Goal: Task Accomplishment & Management: Complete application form

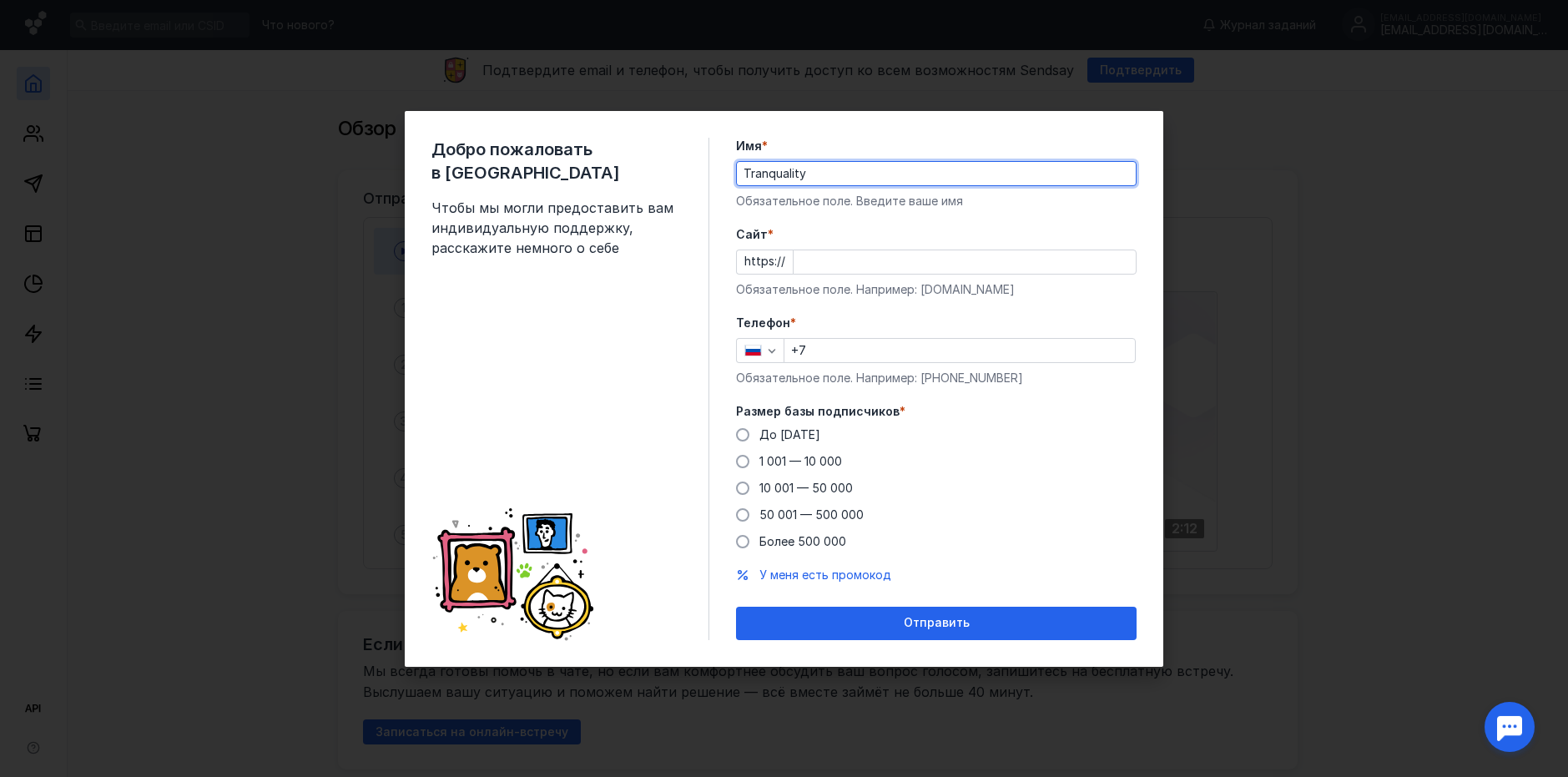
click at [833, 260] on input "Cайт *" at bounding box center [964, 263] width 342 height 24
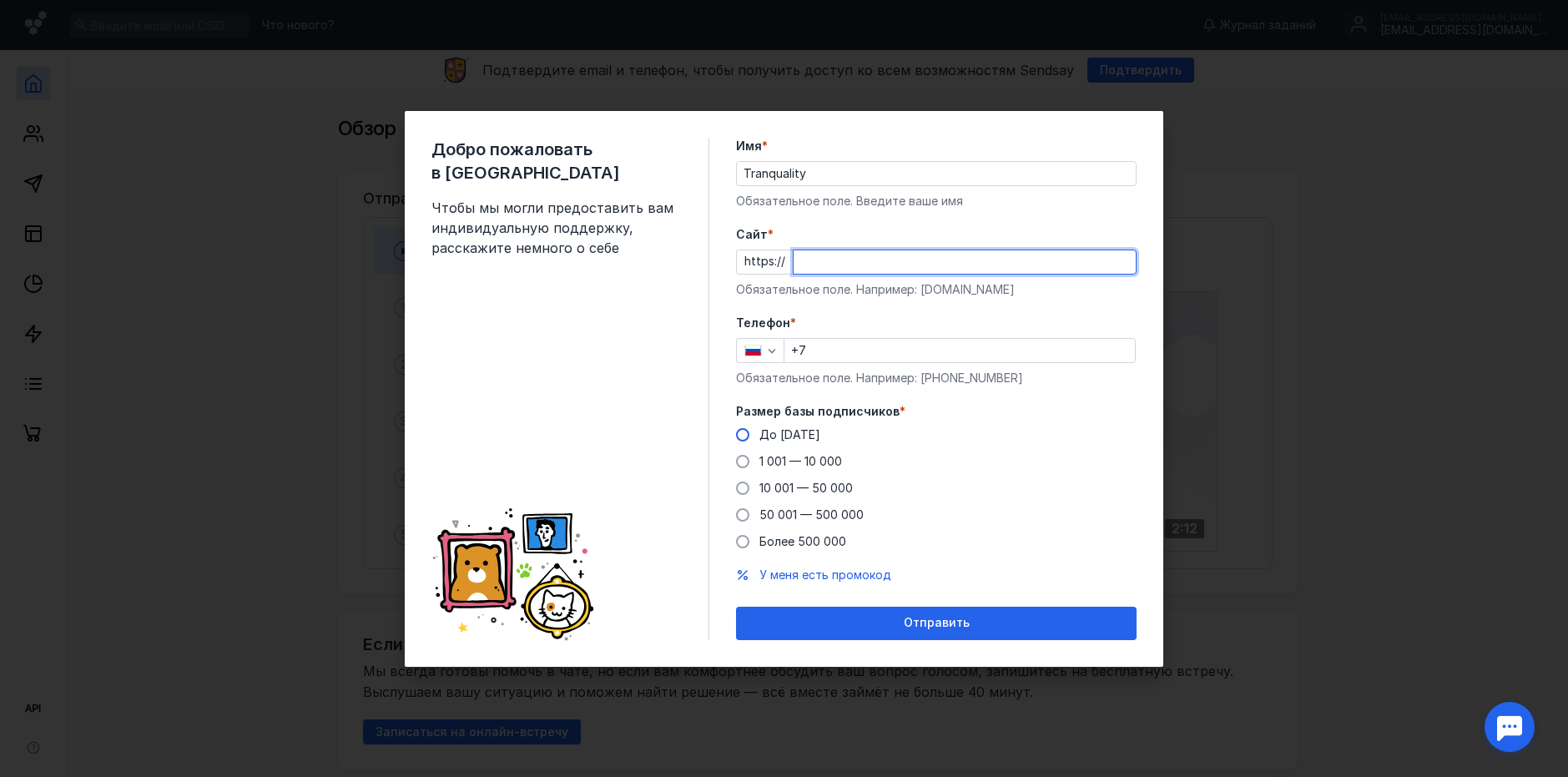
click at [754, 434] on div "Размер базы подписчиков * До [DATE] 1 001 — 10 000 10 001 — 50 000 50 001 — 500…" at bounding box center [936, 477] width 400 height 147
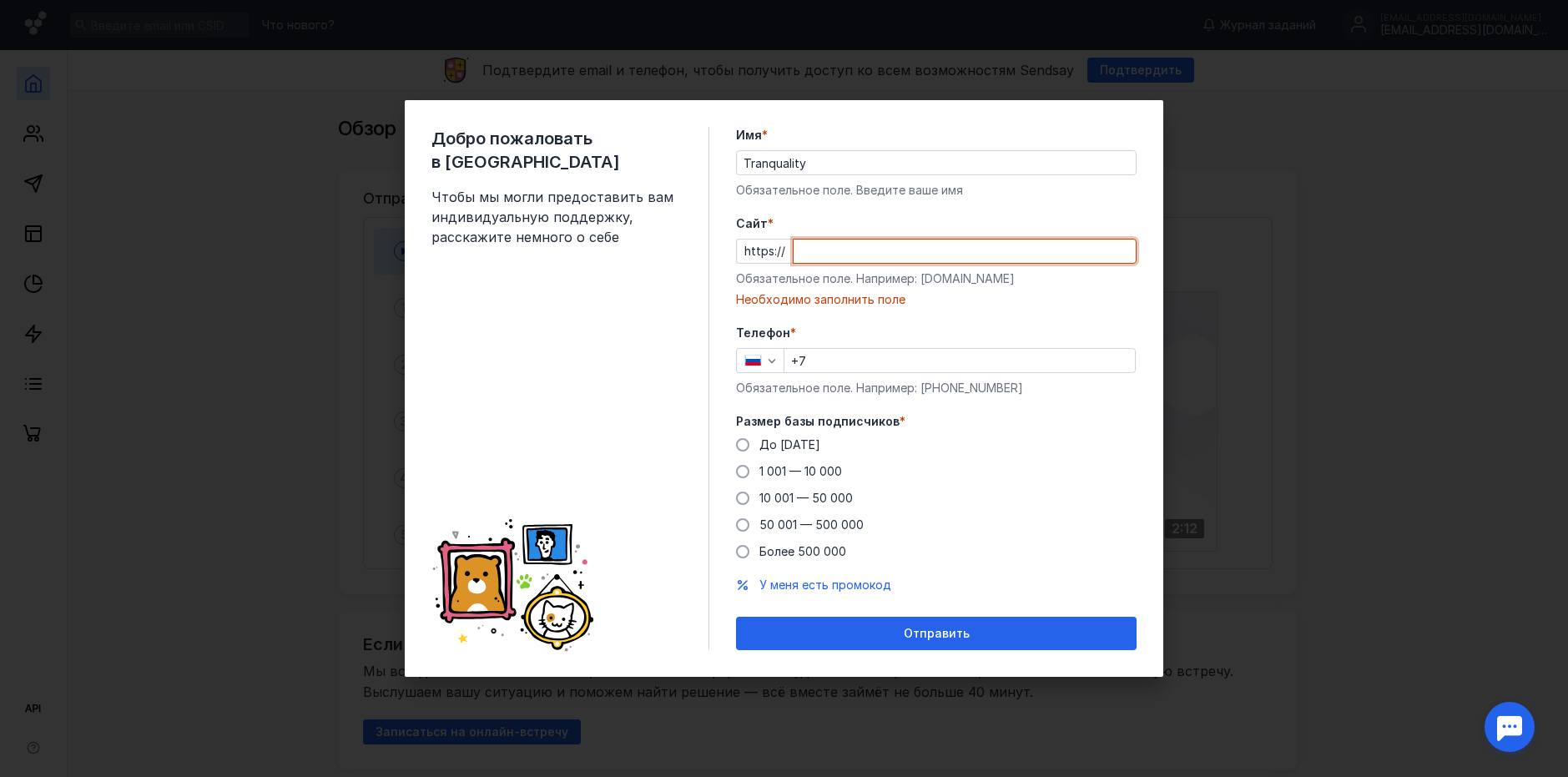
click at [851, 261] on input "Cайт *" at bounding box center [964, 252] width 342 height 24
drag, startPoint x: 921, startPoint y: 280, endPoint x: 1041, endPoint y: 278, distance: 120.0
click at [1041, 278] on div "Обязательное поле. Например: [DOMAIN_NAME]" at bounding box center [936, 278] width 400 height 17
copy div "[DOMAIN_NAME]"
click at [823, 252] on input "Cайт *" at bounding box center [964, 252] width 342 height 24
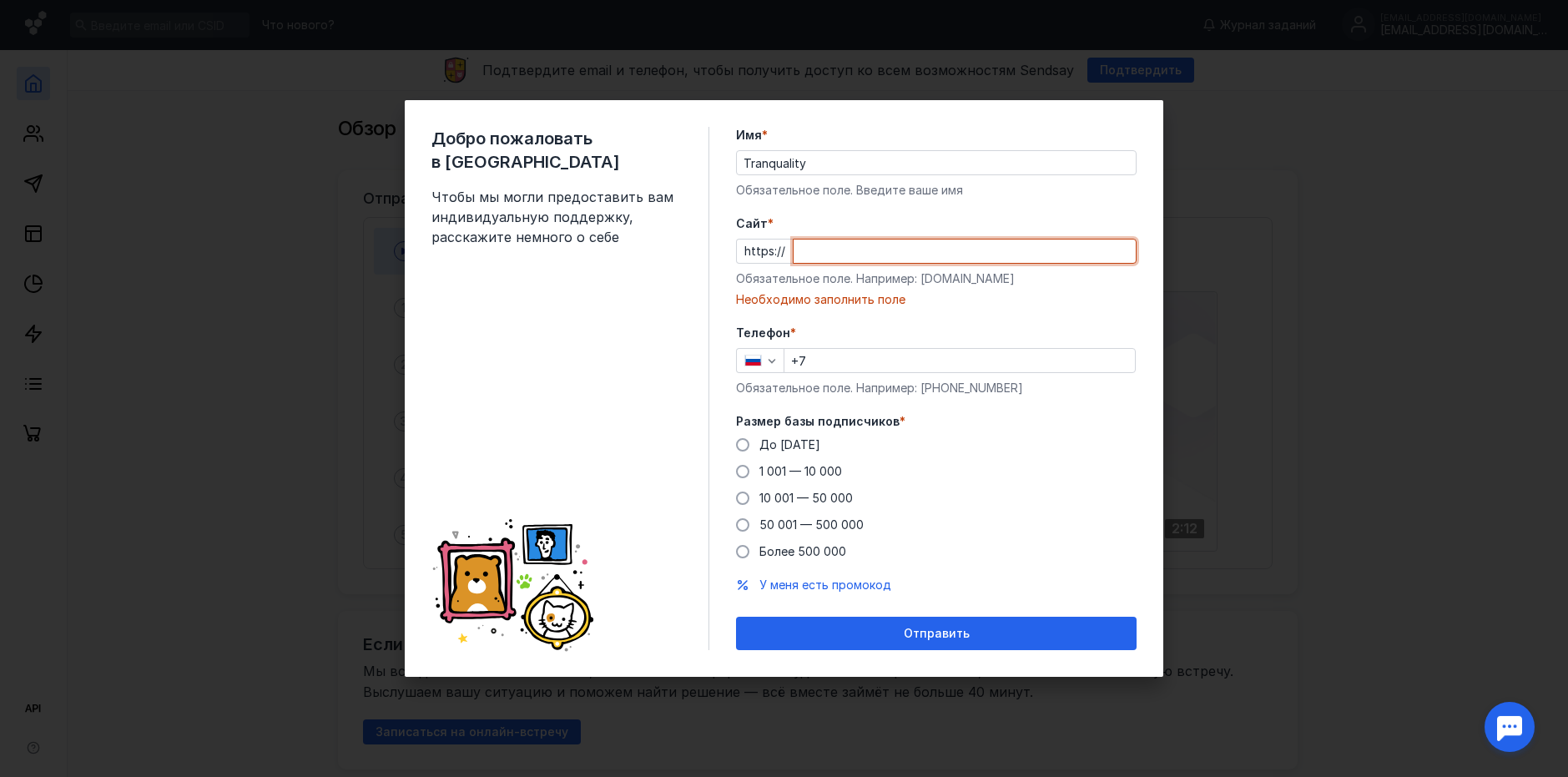
paste input "[DOMAIN_NAME]"
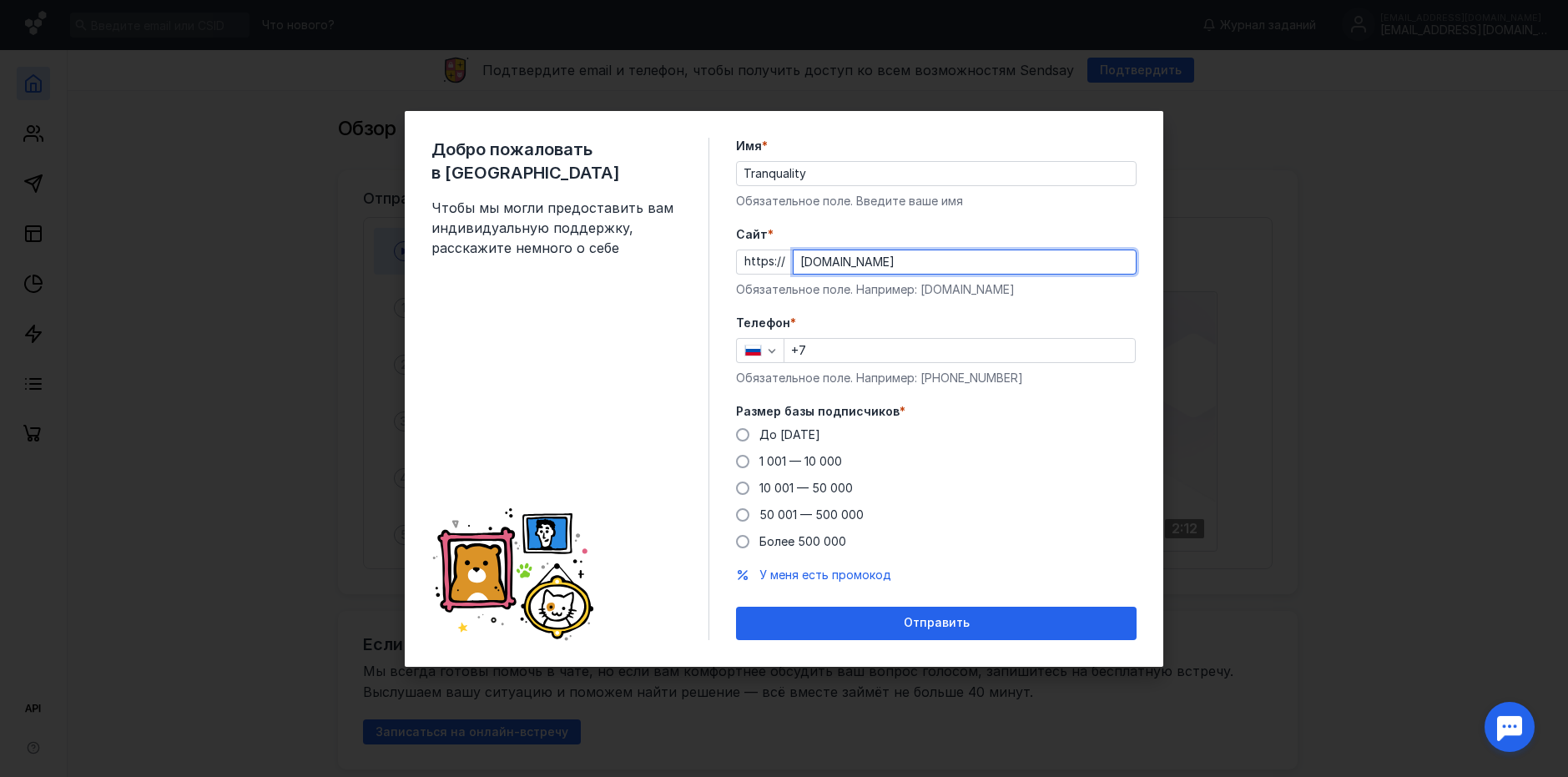
type input "[DOMAIN_NAME]"
click at [861, 363] on div "Телефон * +7 Обязательное поле. Например: [PHONE_NUMBER]" at bounding box center [936, 351] width 400 height 71
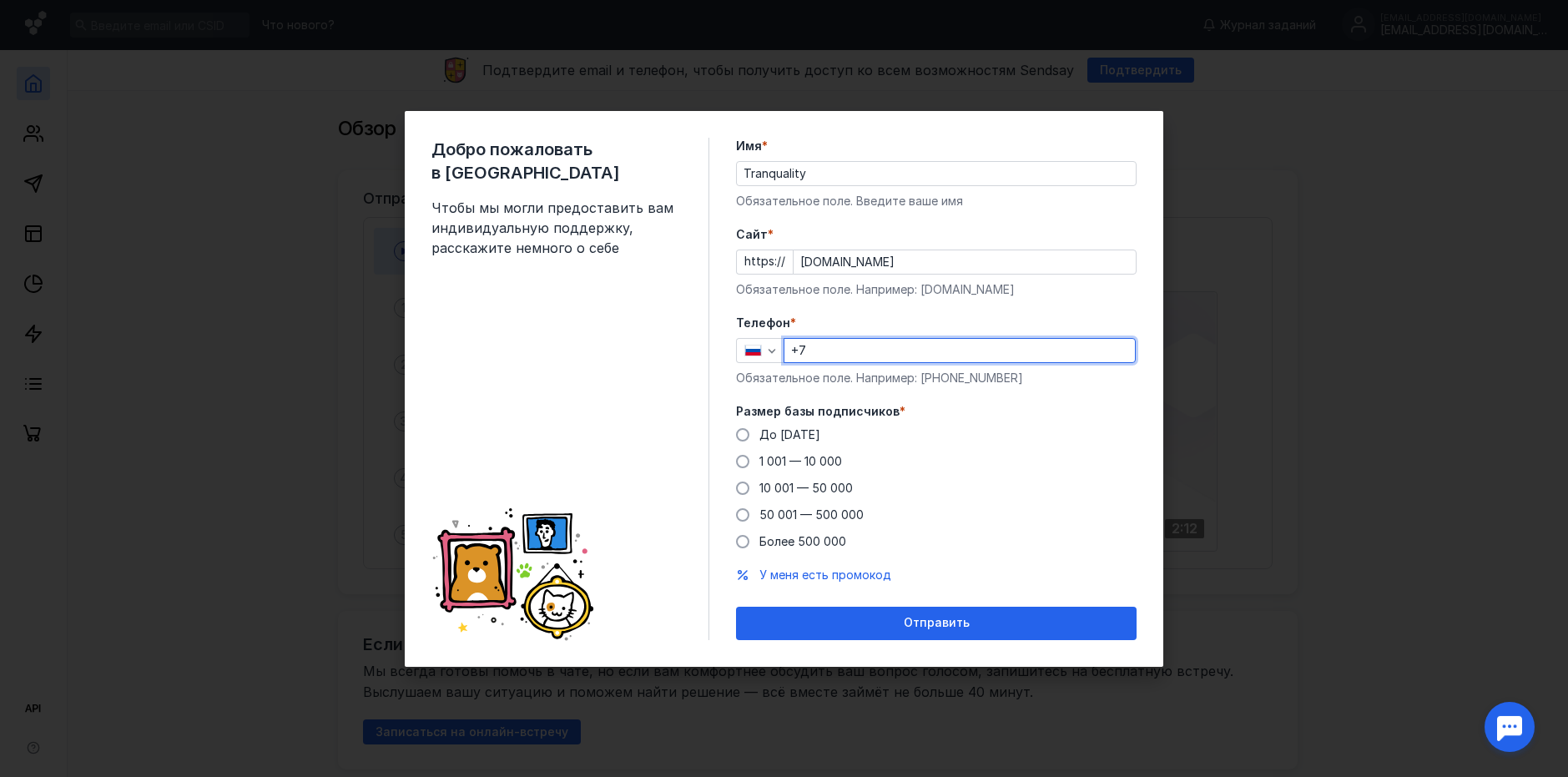
click at [857, 352] on input "+7" at bounding box center [960, 351] width 351 height 24
type input "[PHONE_NUMBER]"
click at [783, 430] on span "До [DATE]" at bounding box center [790, 434] width 61 height 14
click at [0, 0] on input "До [DATE]" at bounding box center [0, 0] width 0 height 0
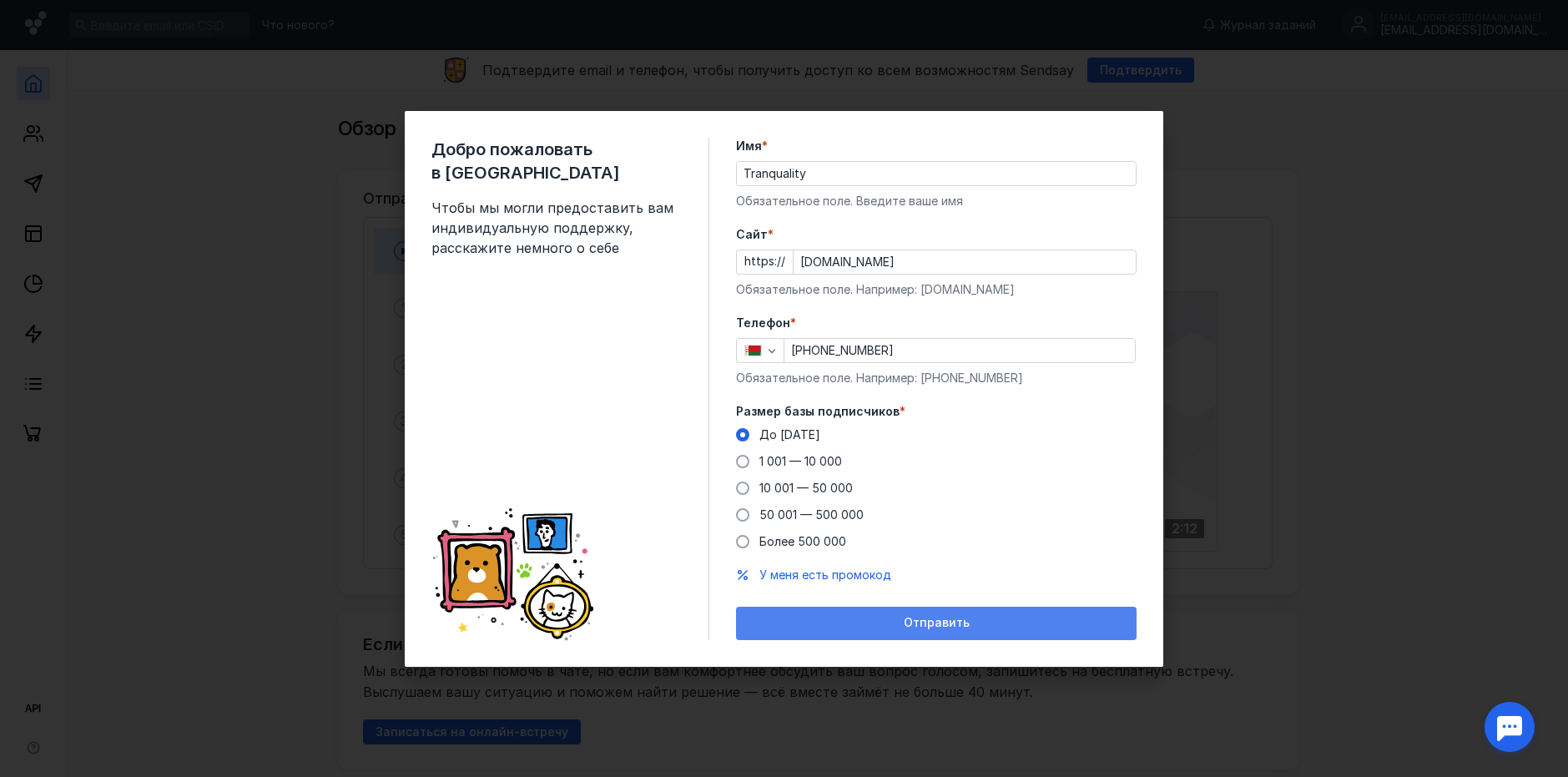
click at [933, 610] on div "Отправить" at bounding box center [936, 624] width 400 height 34
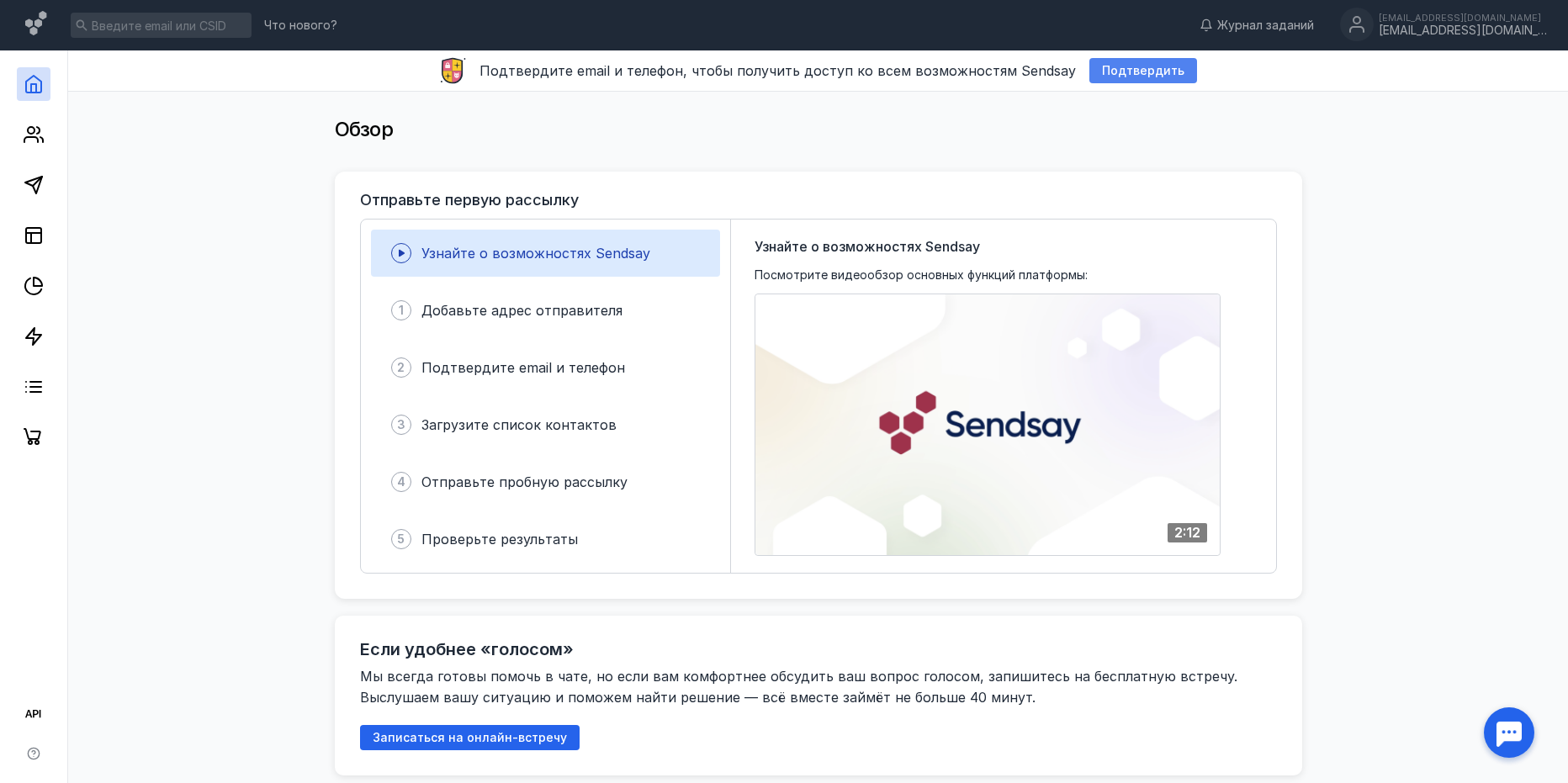
click at [1143, 62] on div "Подтвердить" at bounding box center [1144, 70] width 108 height 25
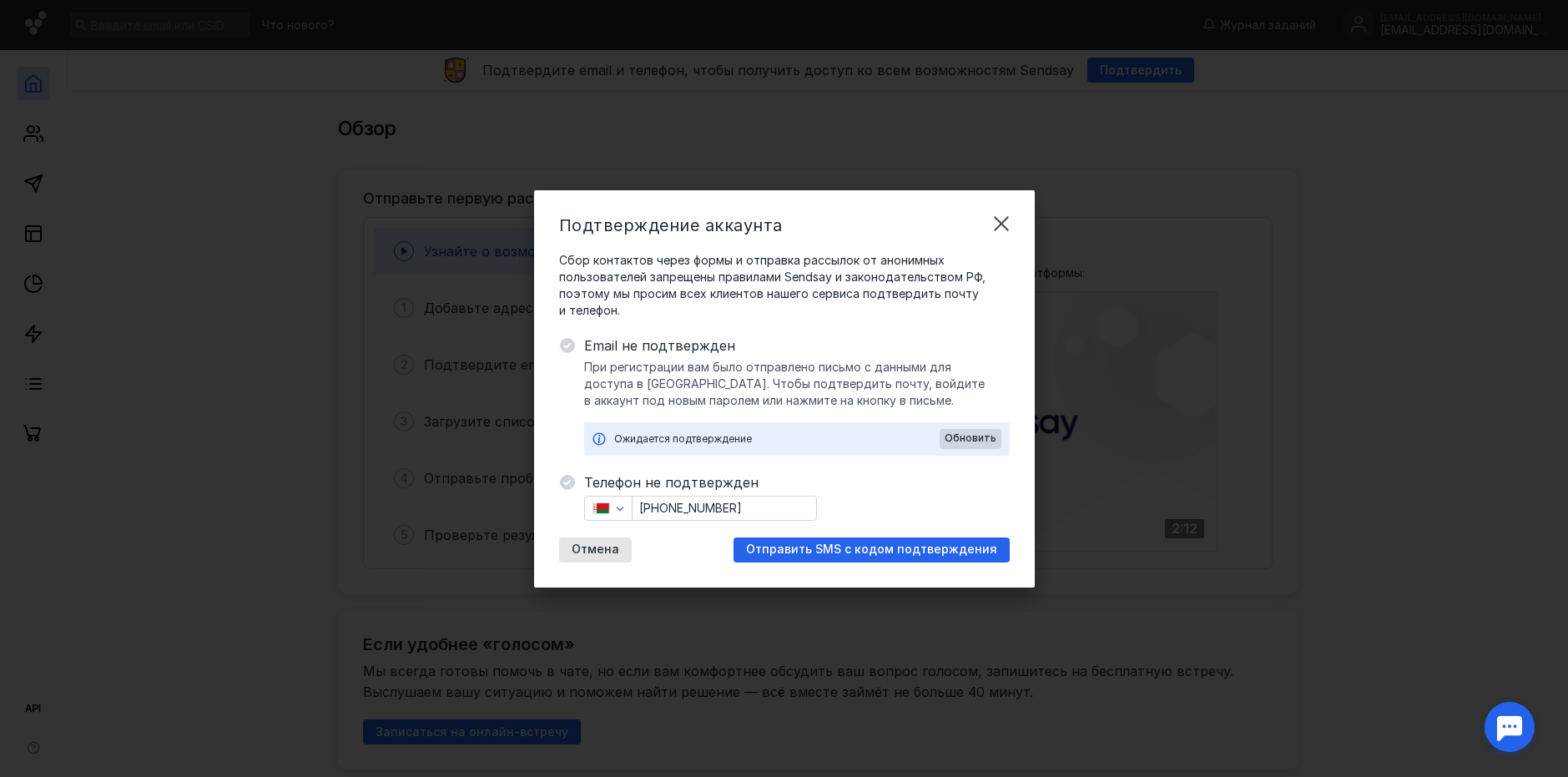
click at [885, 552] on span "Отправить SMS с кодом подтверждения" at bounding box center [872, 550] width 252 height 14
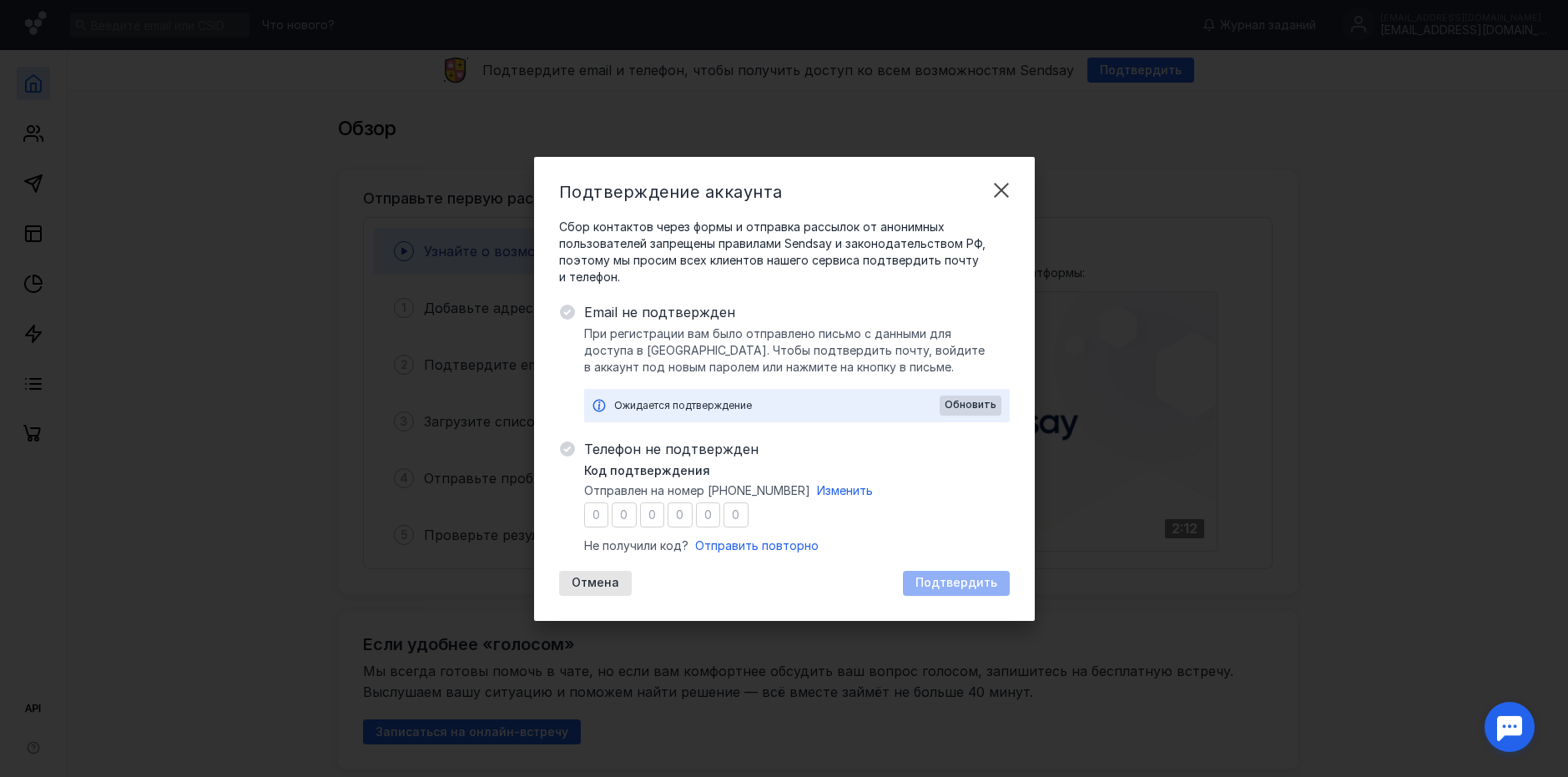
type input "3"
type input "6"
type input "4"
type input "3"
type input "6"
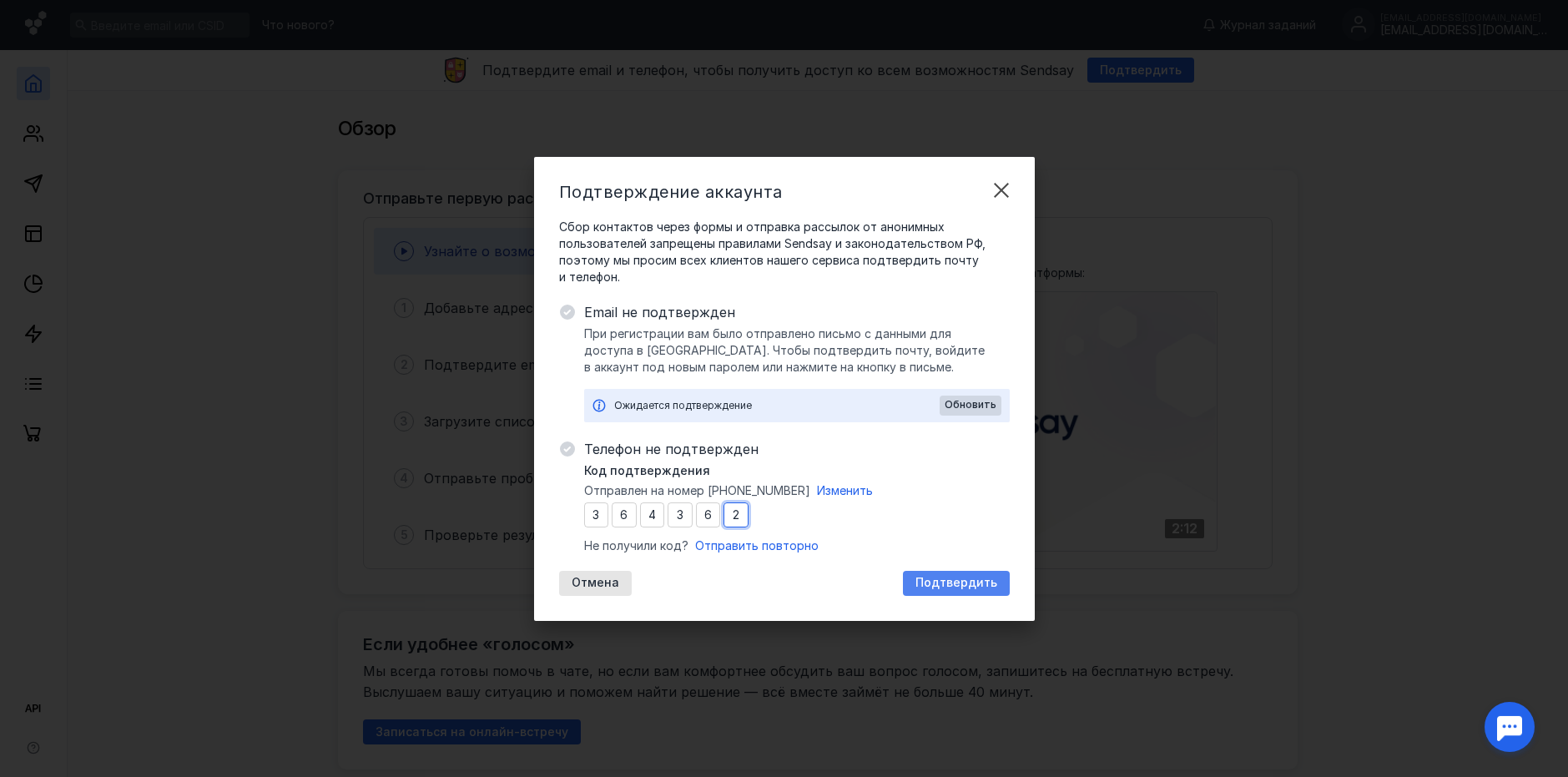
type input "2"
click at [951, 575] on div "Подтвердить" at bounding box center [957, 583] width 107 height 25
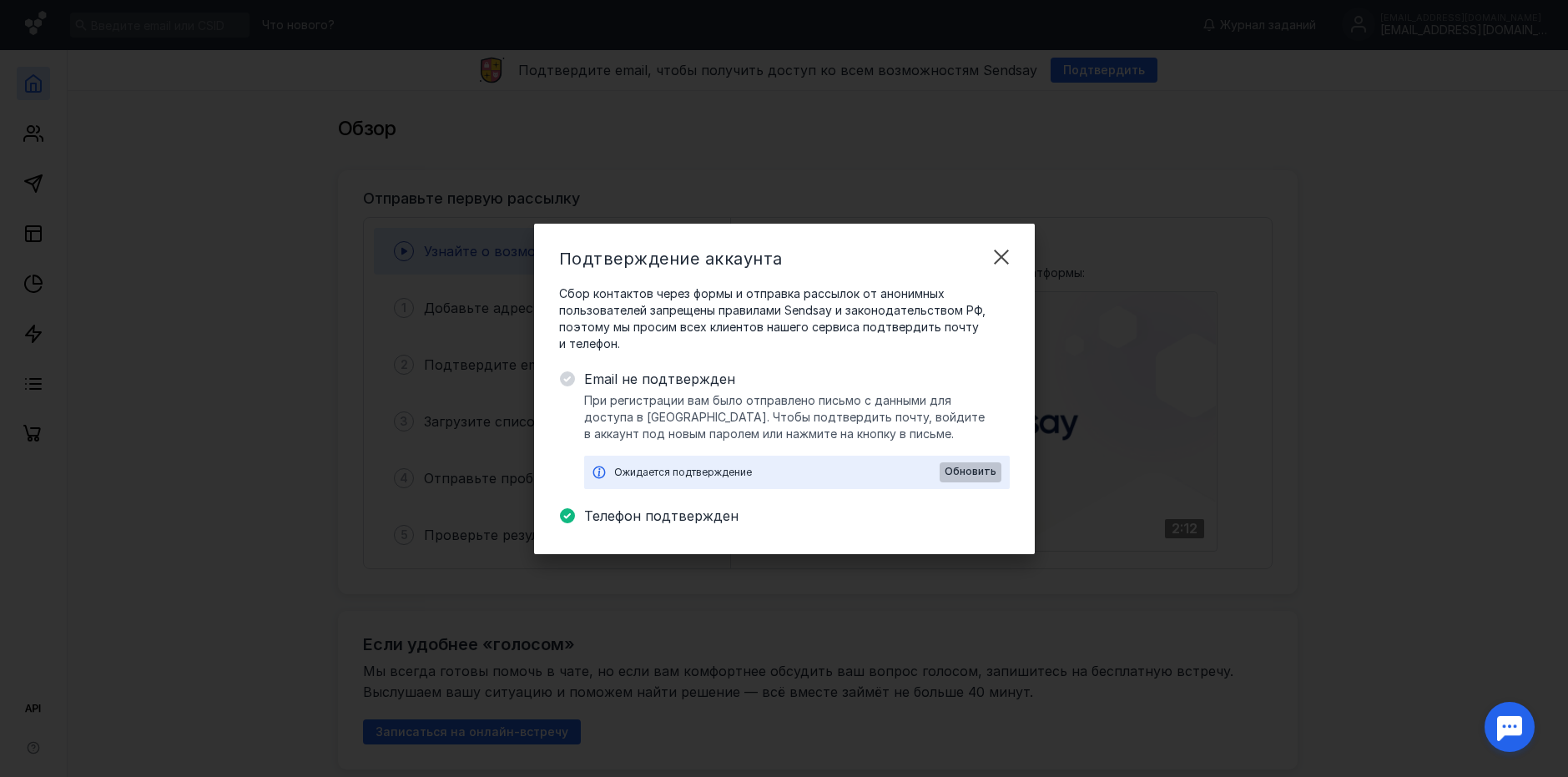
click at [983, 470] on span "Обновить" at bounding box center [971, 472] width 52 height 12
click at [992, 476] on span "Обновить" at bounding box center [971, 472] width 52 height 12
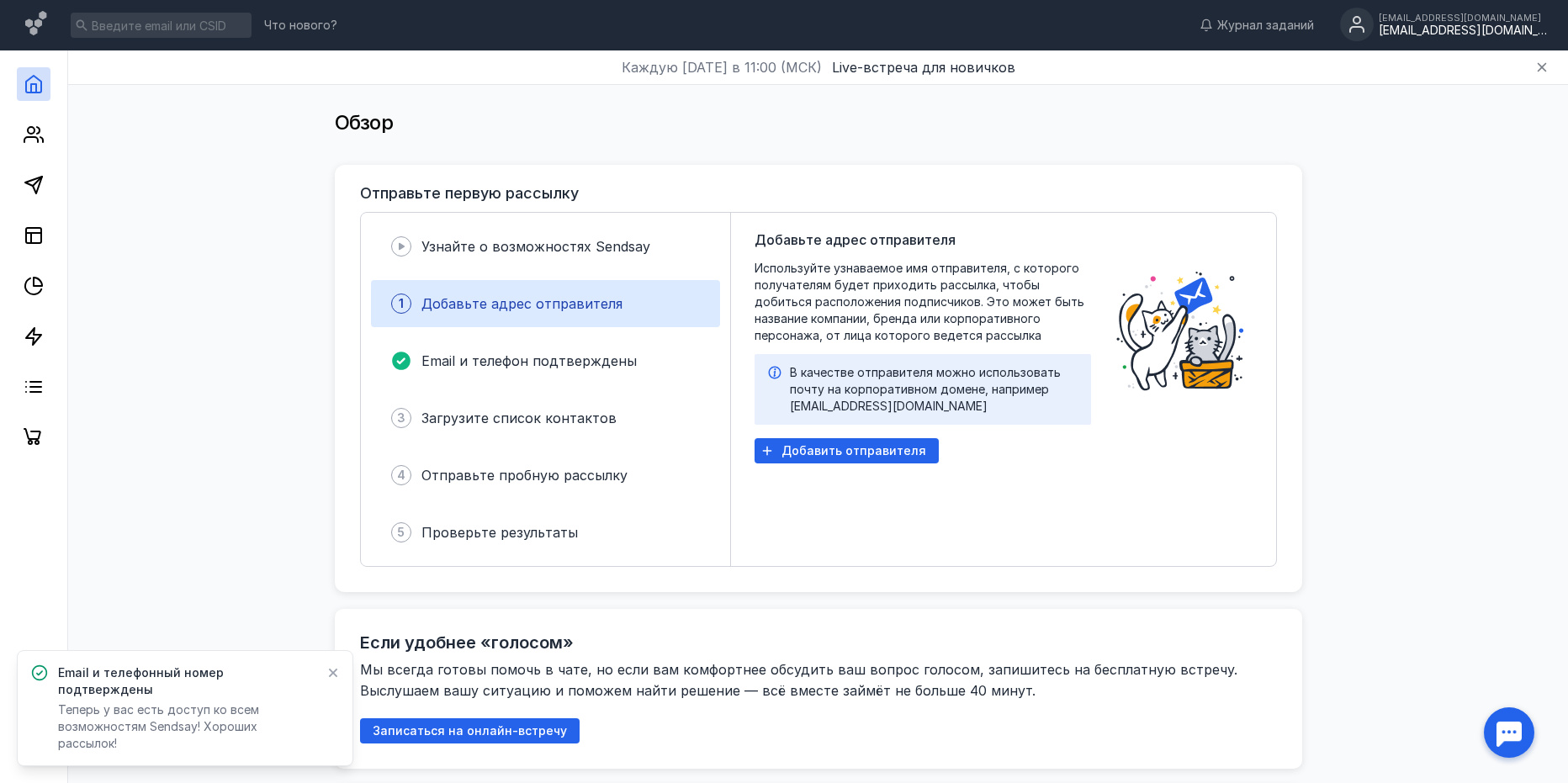
click at [1393, 16] on div "[EMAIL_ADDRESS][DOMAIN_NAME]" at bounding box center [1463, 18] width 169 height 10
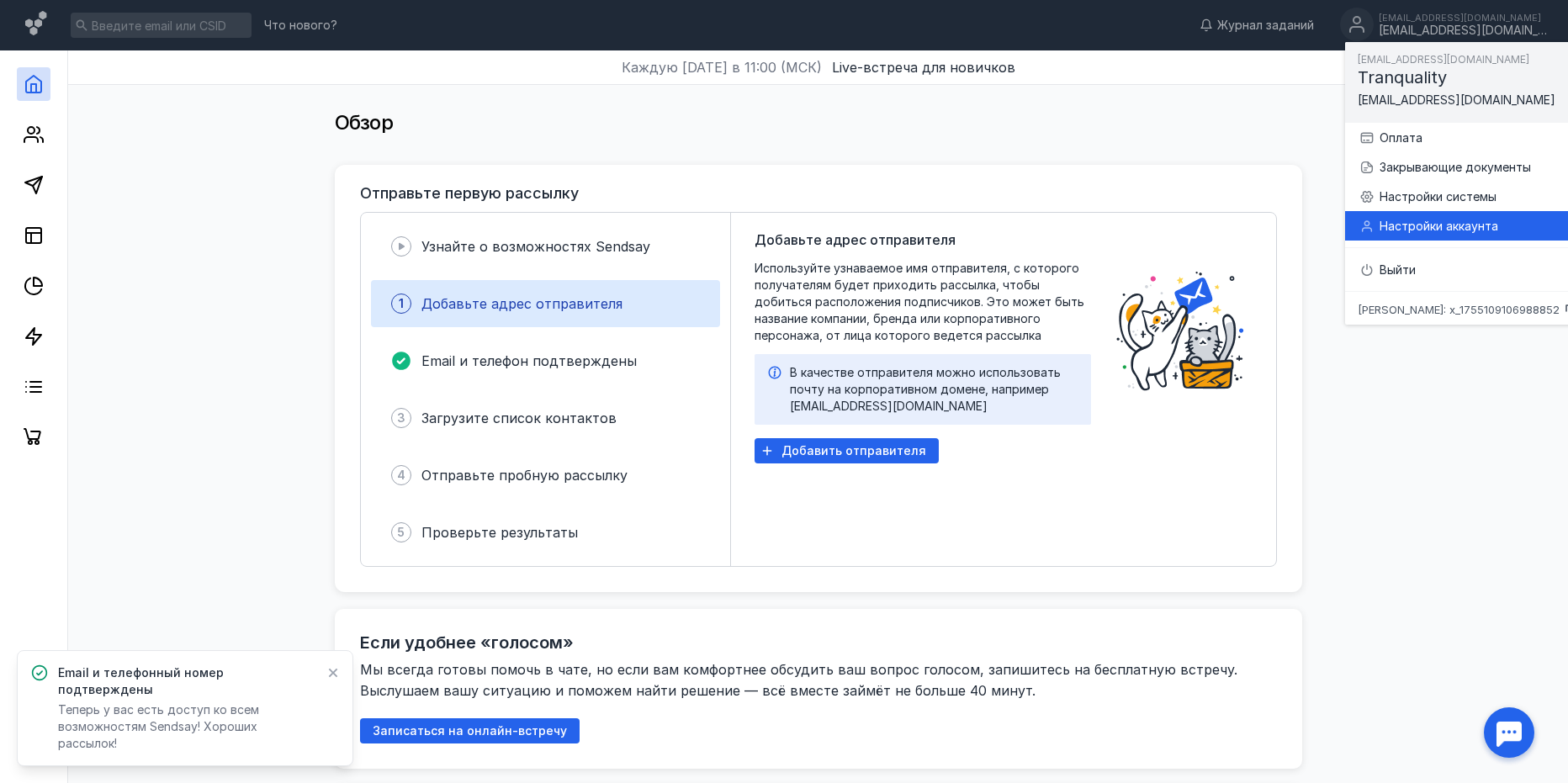
click at [1417, 218] on div "Настройки аккаунта" at bounding box center [1478, 226] width 197 height 17
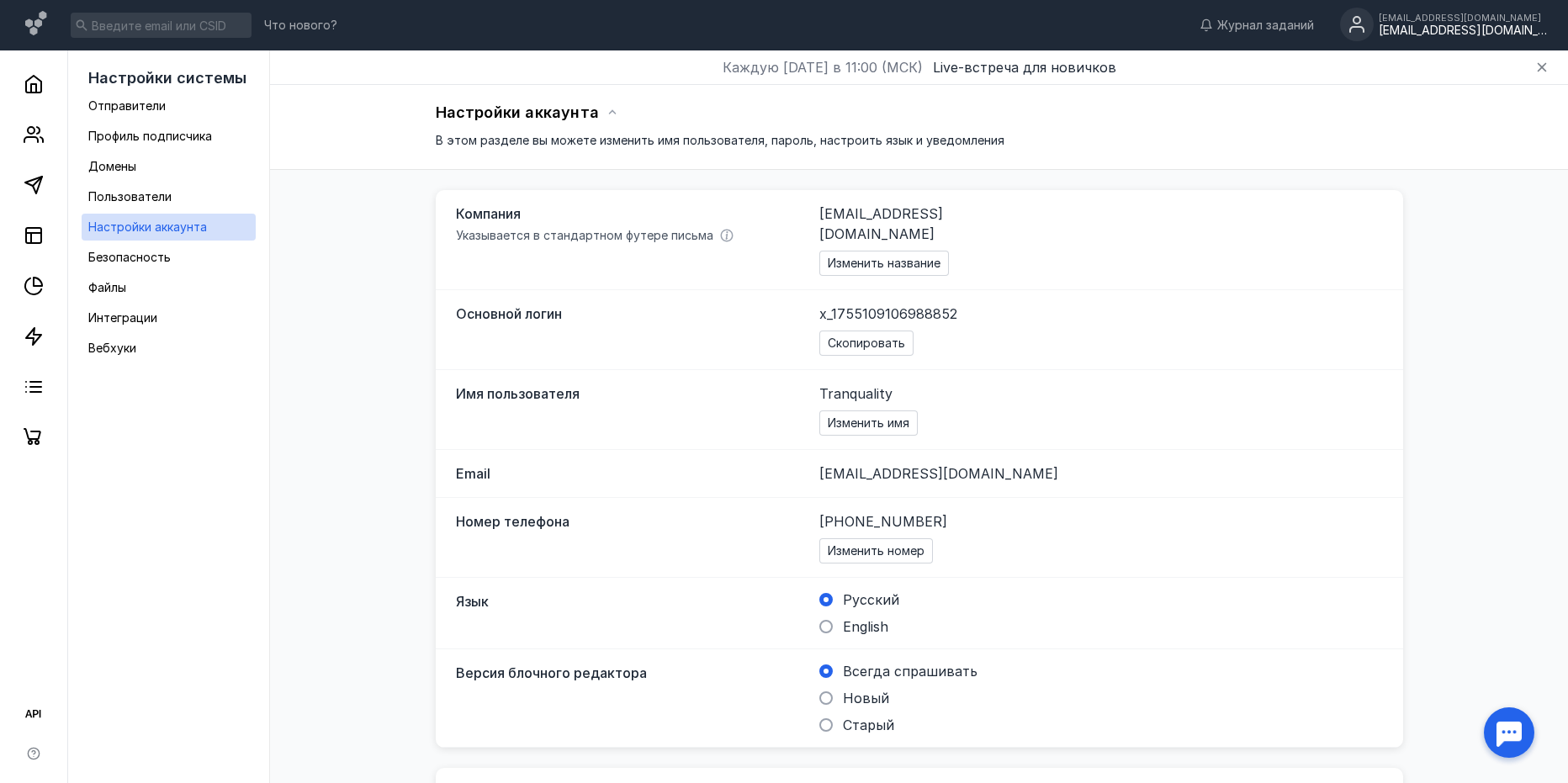
click at [1390, 31] on div "[EMAIL_ADDRESS][DOMAIN_NAME]" at bounding box center [1463, 31] width 169 height 14
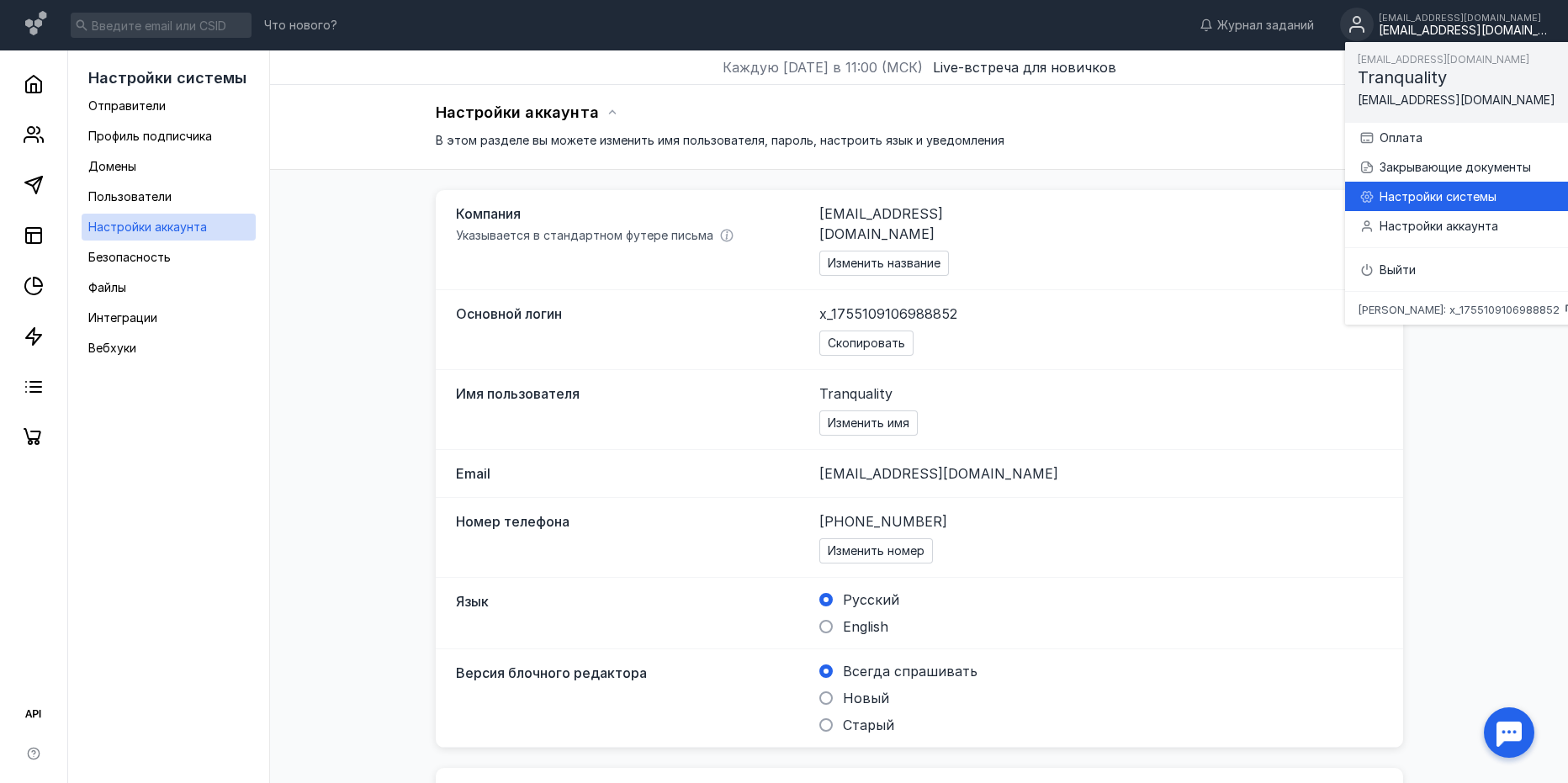
click at [1389, 189] on div "Настройки системы" at bounding box center [1478, 197] width 197 height 17
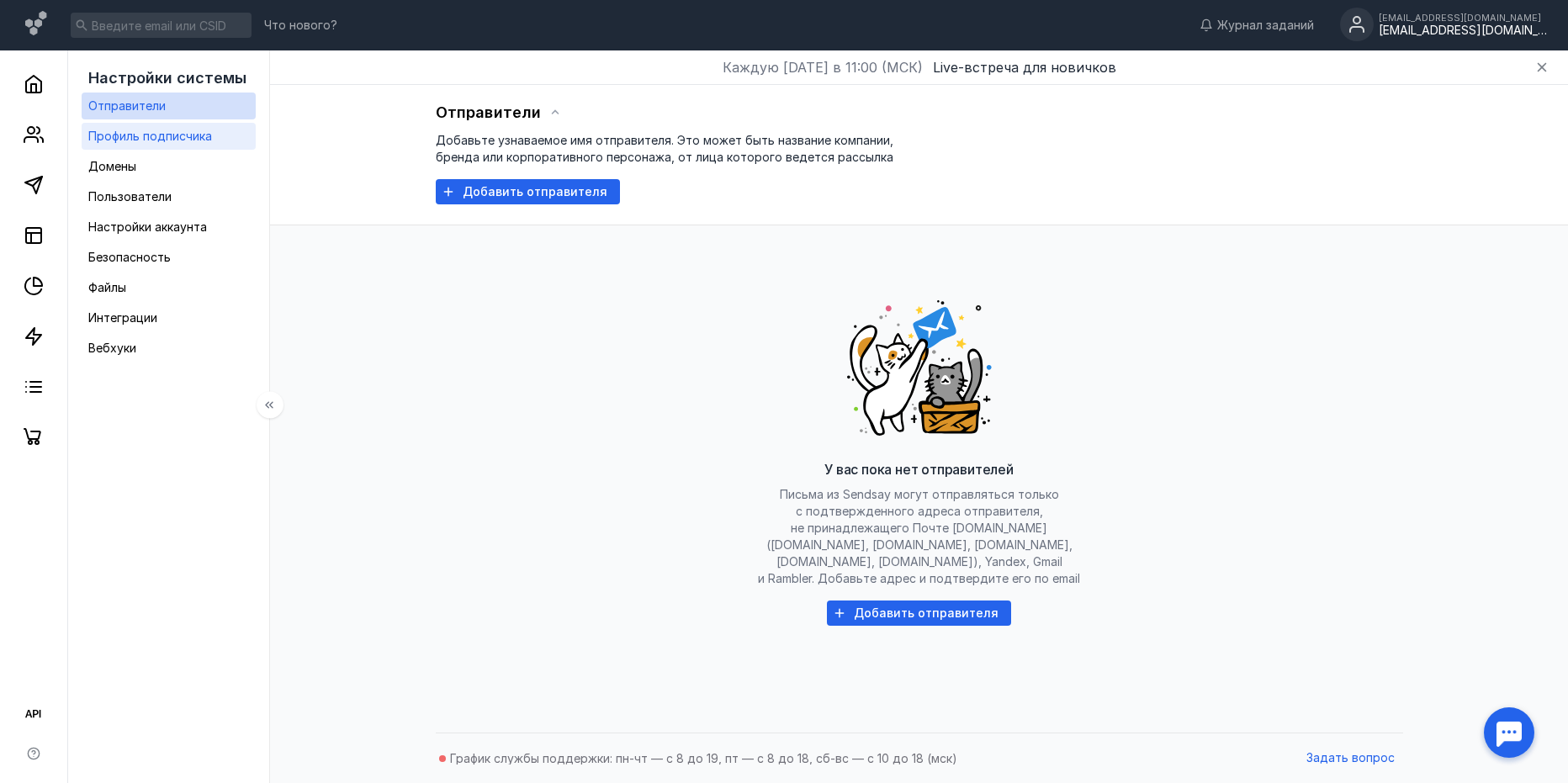
click at [205, 137] on span "Профиль подписчика" at bounding box center [150, 136] width 124 height 14
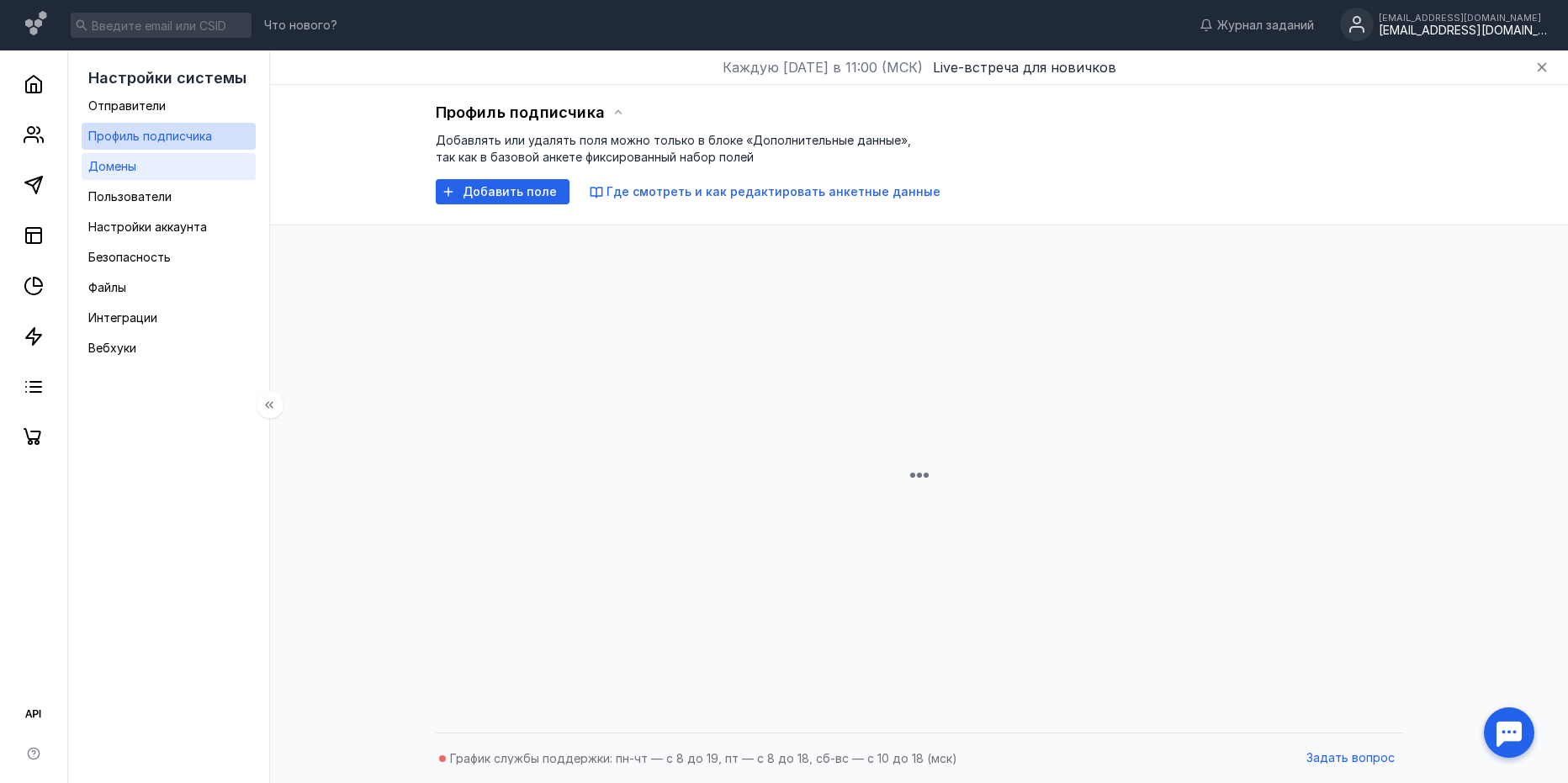
click at [189, 164] on link "Домены" at bounding box center [169, 166] width 174 height 27
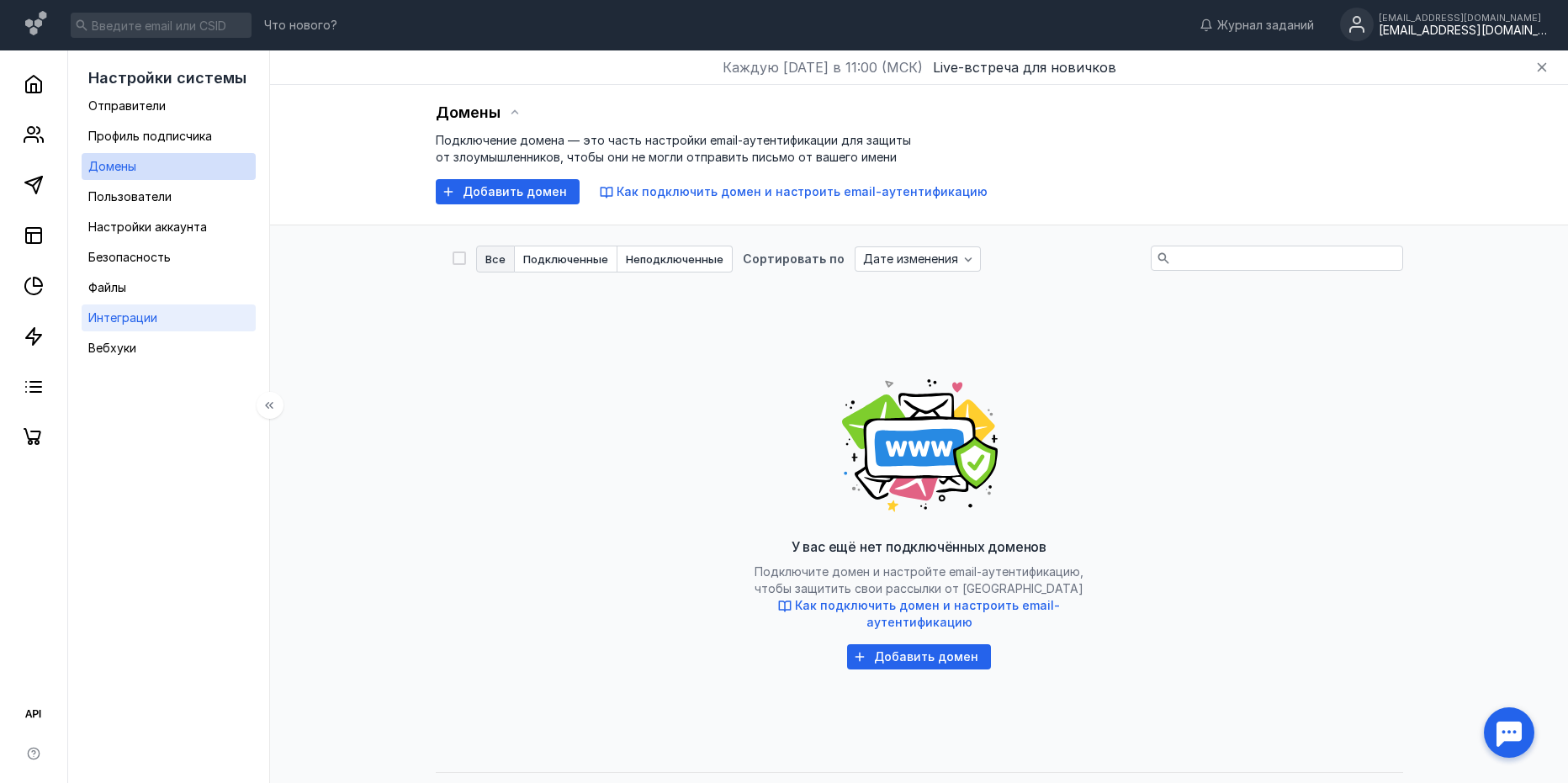
click at [190, 314] on link "Интеграции" at bounding box center [169, 318] width 174 height 27
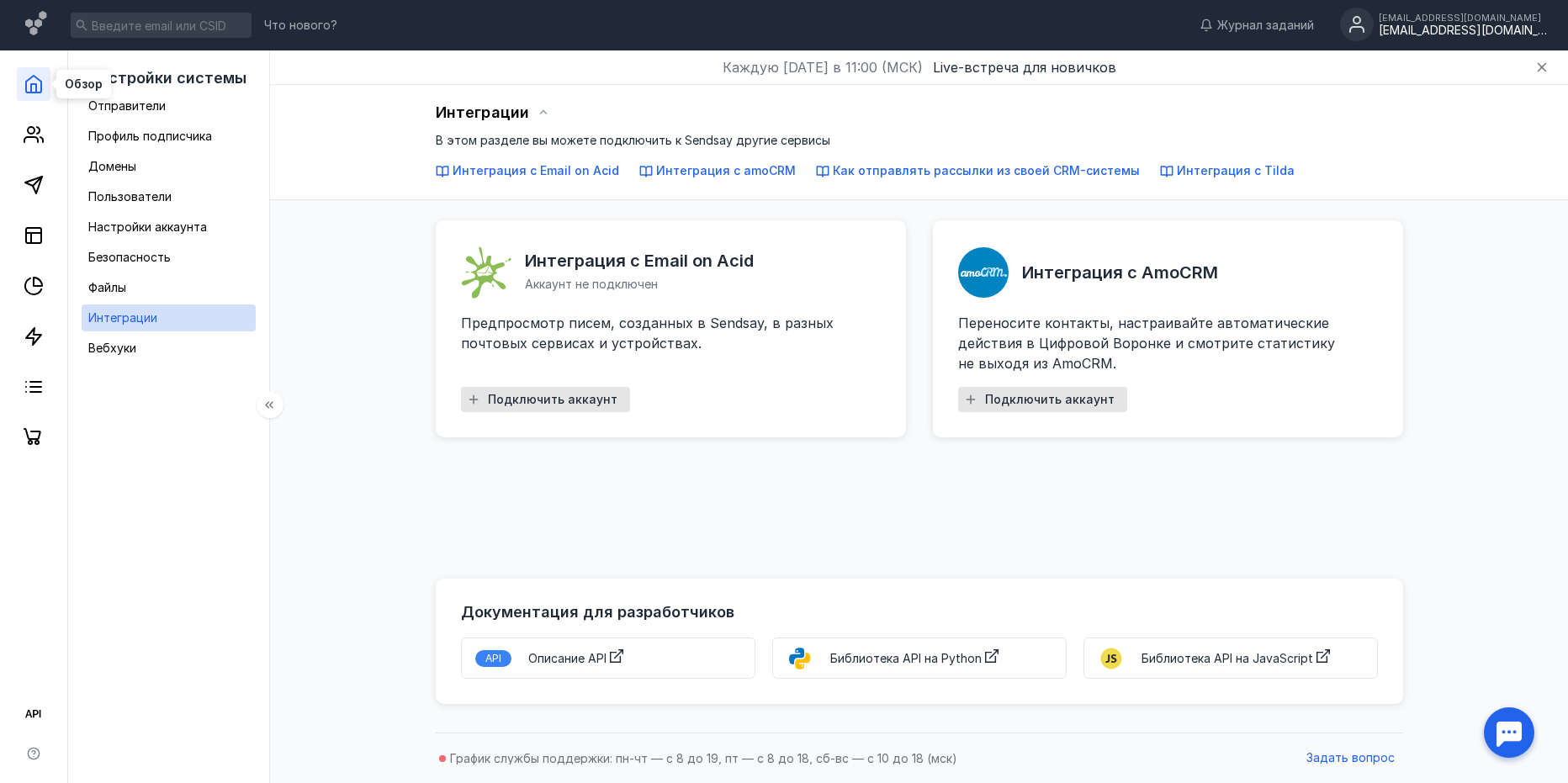
click at [33, 85] on polyline at bounding box center [33, 88] width 5 height 8
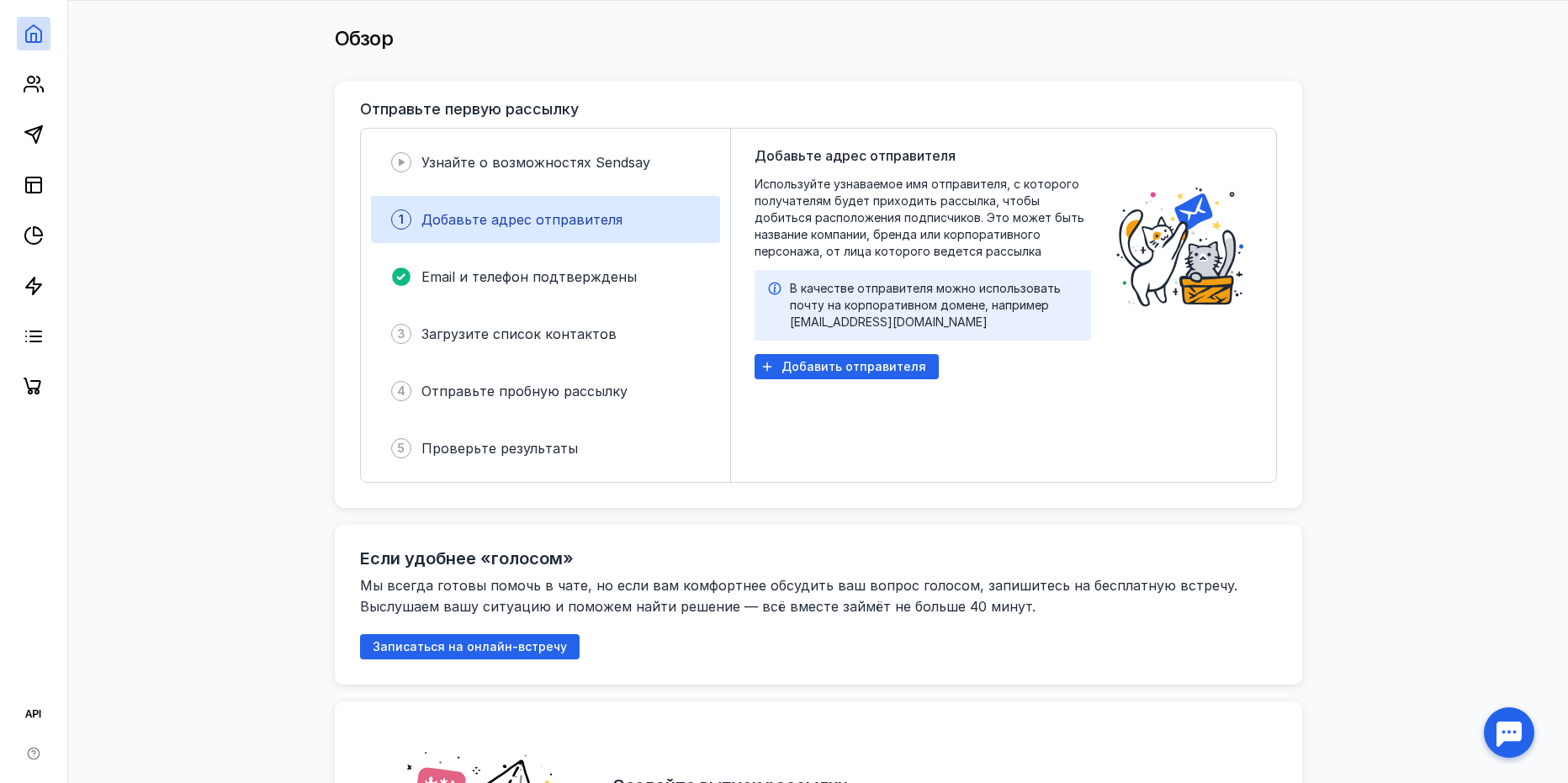
scroll to position [253, 0]
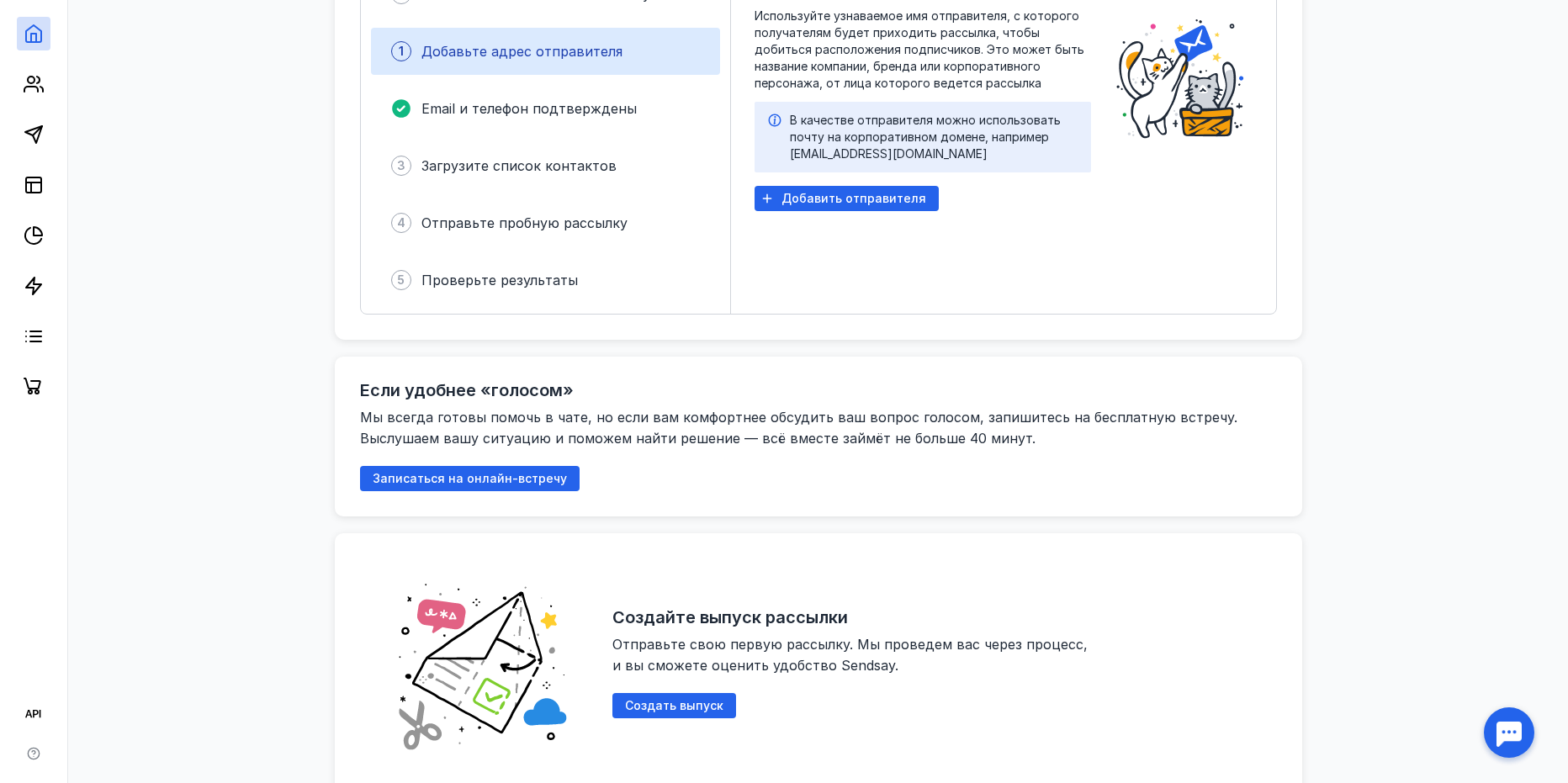
click at [345, 593] on div "Создайте выпуск рассылки Отправьте свою первую рассылку. Мы проведем вас через …" at bounding box center [818, 663] width 968 height 261
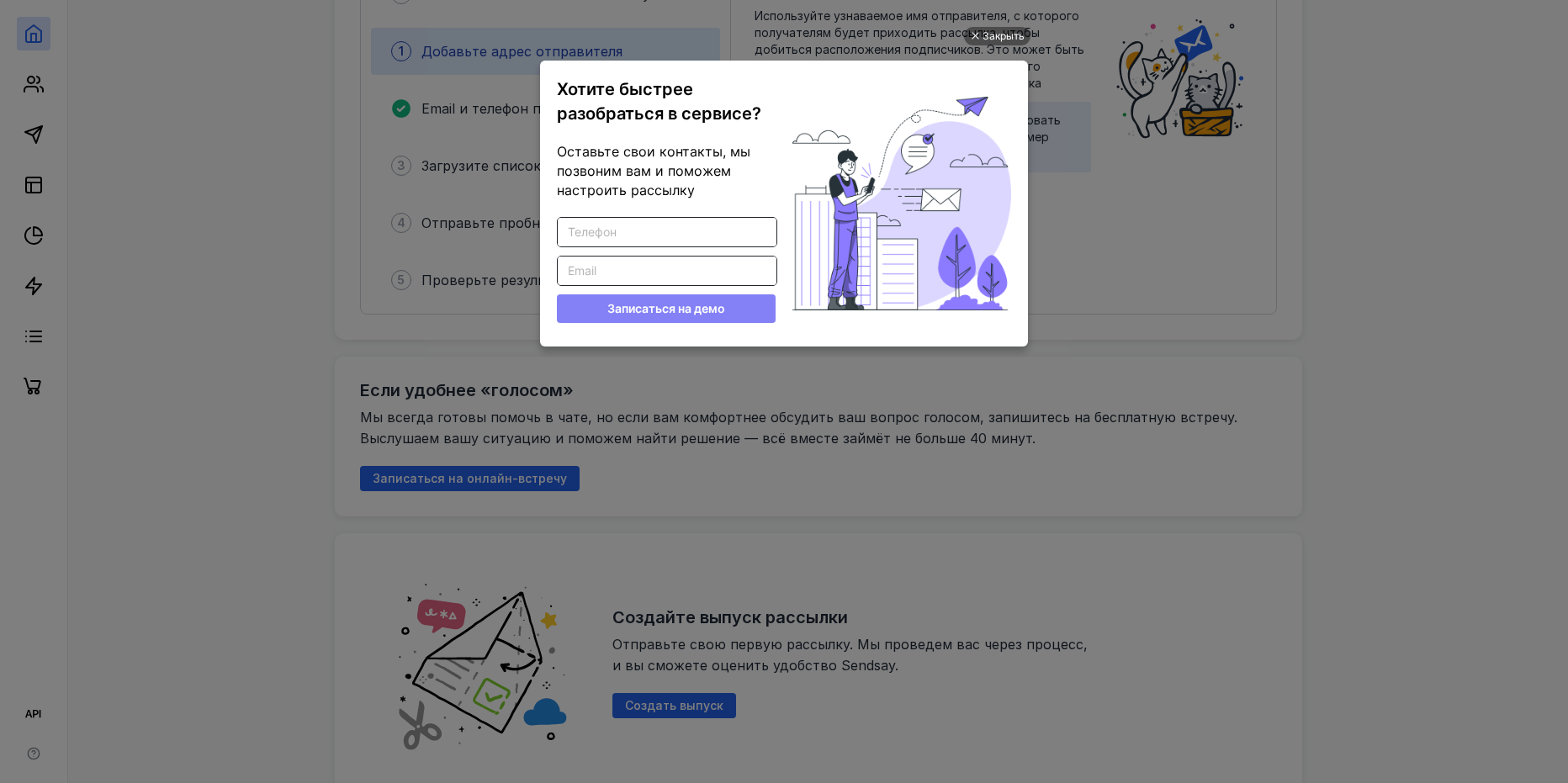
scroll to position [0, 0]
click at [918, 521] on div "Закрыть Хотите быстрее разобраться в сервисе? Оставьте свои контакты, мы позвон…" at bounding box center [784, 373] width 505 height 741
click at [383, 38] on ul "Закрыть Хотите быстрее разобраться в сервисе? Оставьте свои контакты, мы позвон…" at bounding box center [784, 393] width 1568 height 783
